Goal: Task Accomplishment & Management: Manage account settings

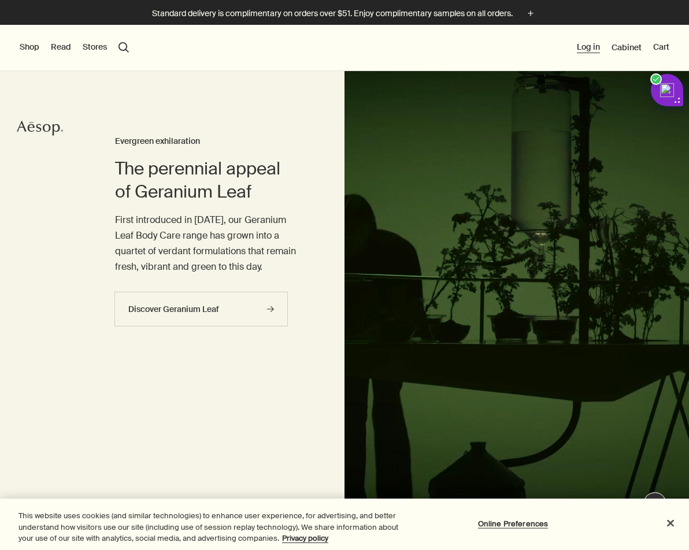
click at [594, 45] on button "Log in" at bounding box center [588, 48] width 23 height 12
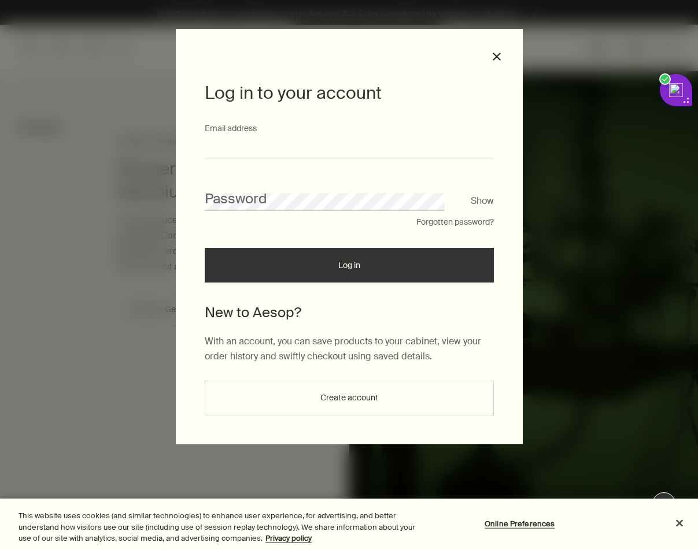
type input "**********"
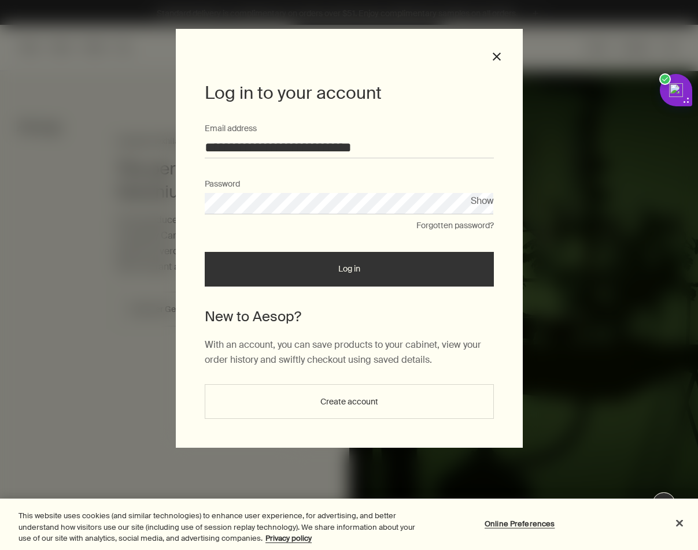
click at [386, 264] on button "Log in" at bounding box center [349, 269] width 289 height 35
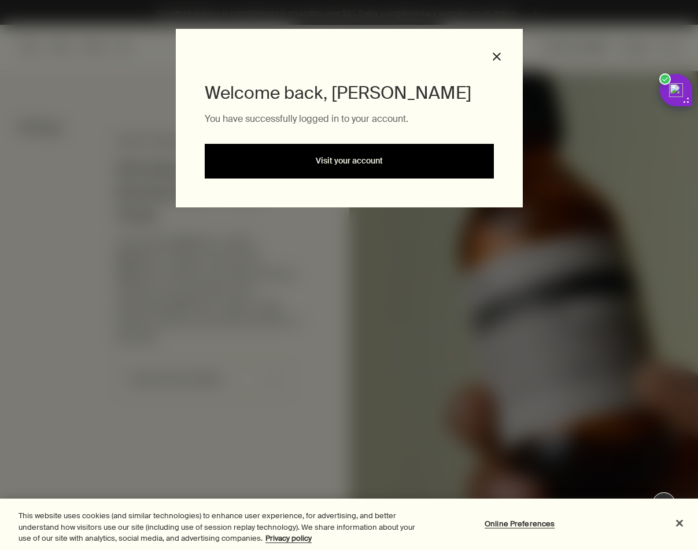
click at [357, 169] on link "Visit your account" at bounding box center [349, 161] width 289 height 35
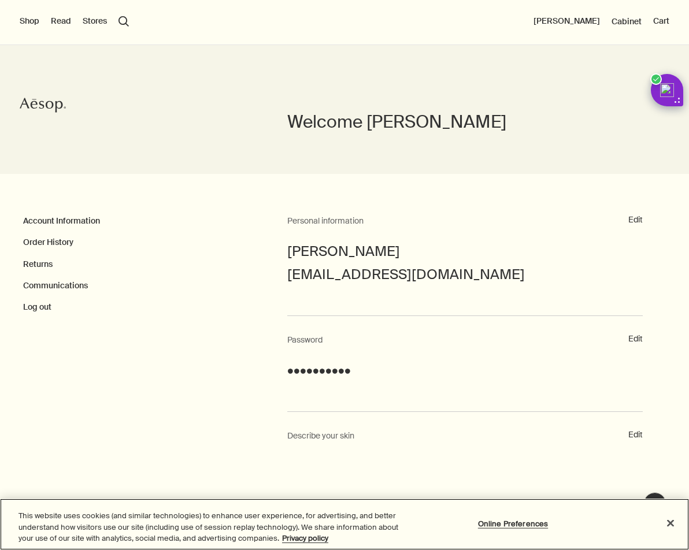
scroll to position [16, 0]
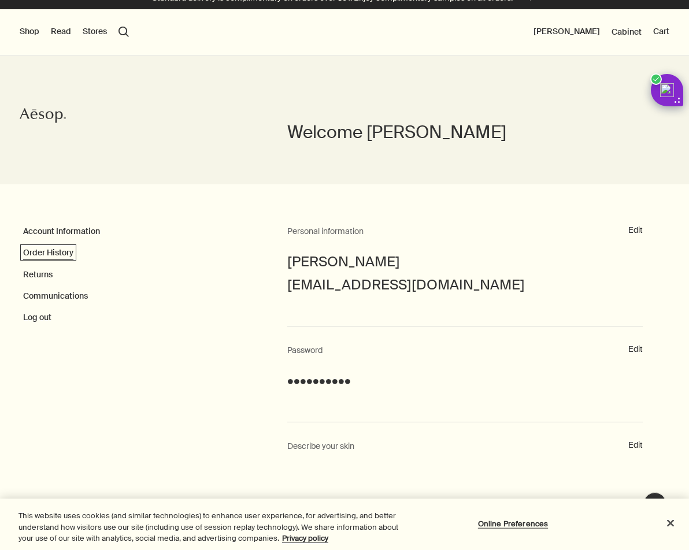
click at [49, 251] on link "Order History" at bounding box center [48, 252] width 50 height 10
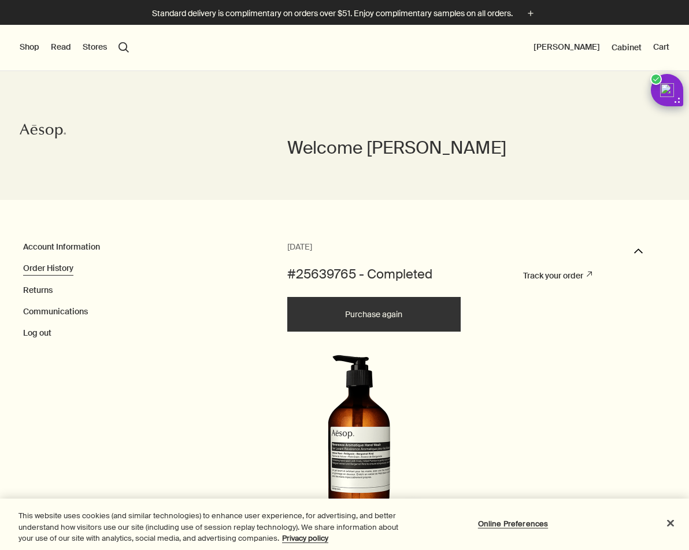
scroll to position [101, 0]
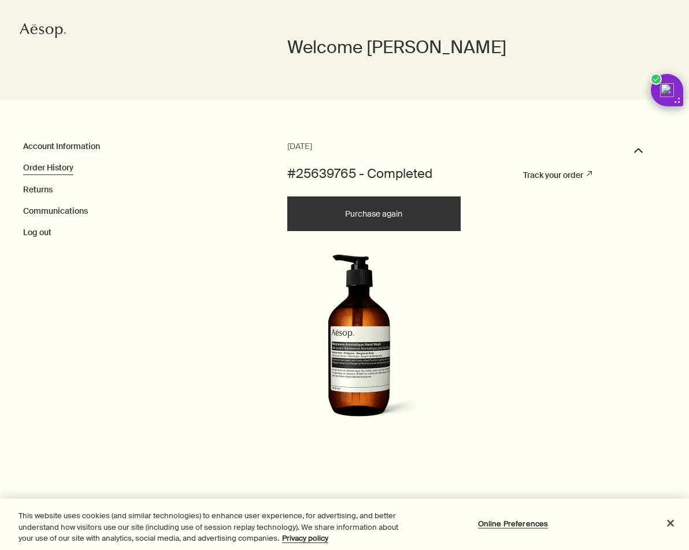
click at [376, 224] on button "Purchase again" at bounding box center [373, 213] width 173 height 35
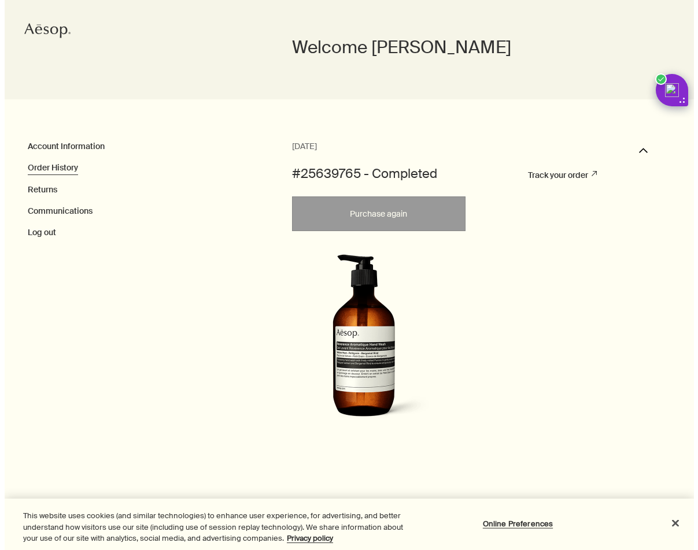
scroll to position [0, 0]
